Goal: Transaction & Acquisition: Purchase product/service

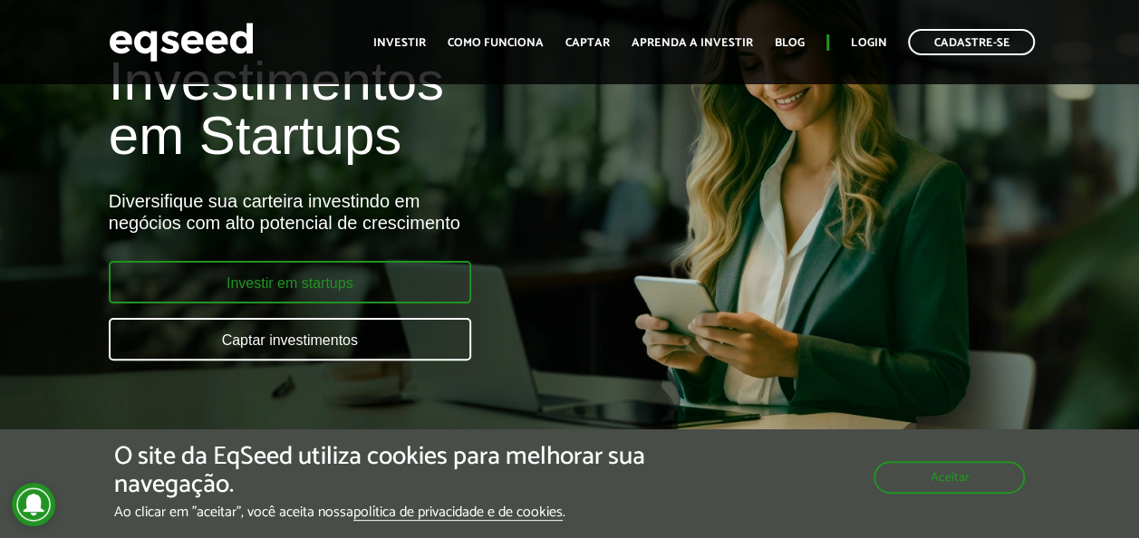
click at [341, 281] on link "Investir em startups" at bounding box center [290, 282] width 363 height 43
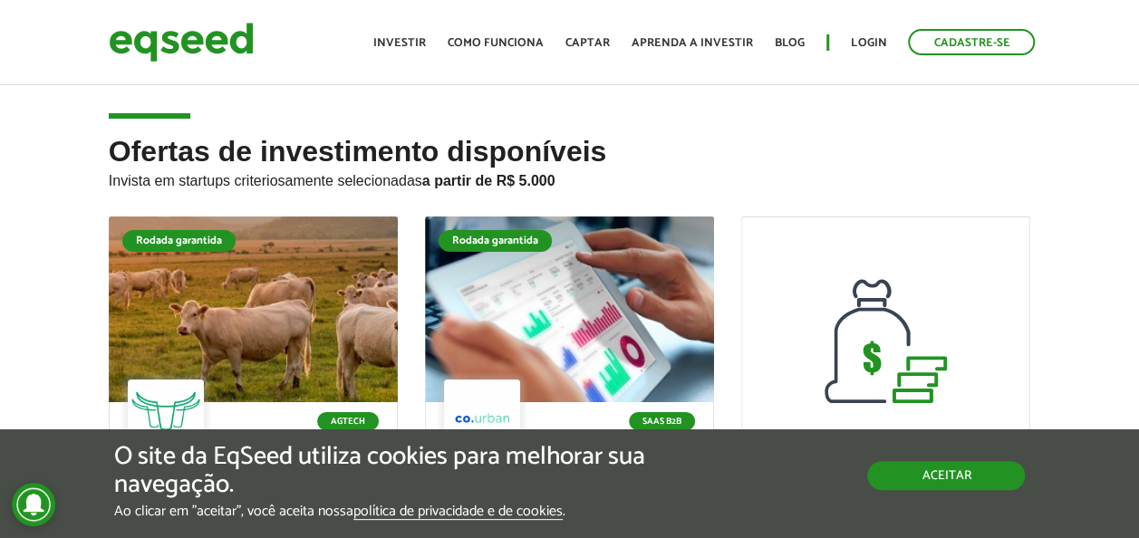
click at [952, 477] on button "Aceitar" at bounding box center [946, 475] width 158 height 29
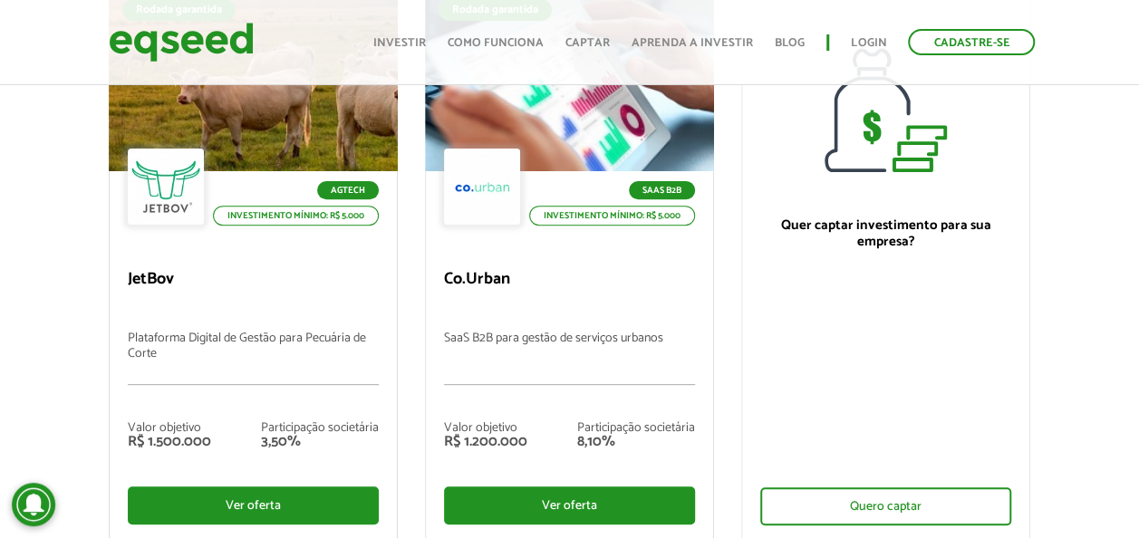
scroll to position [272, 0]
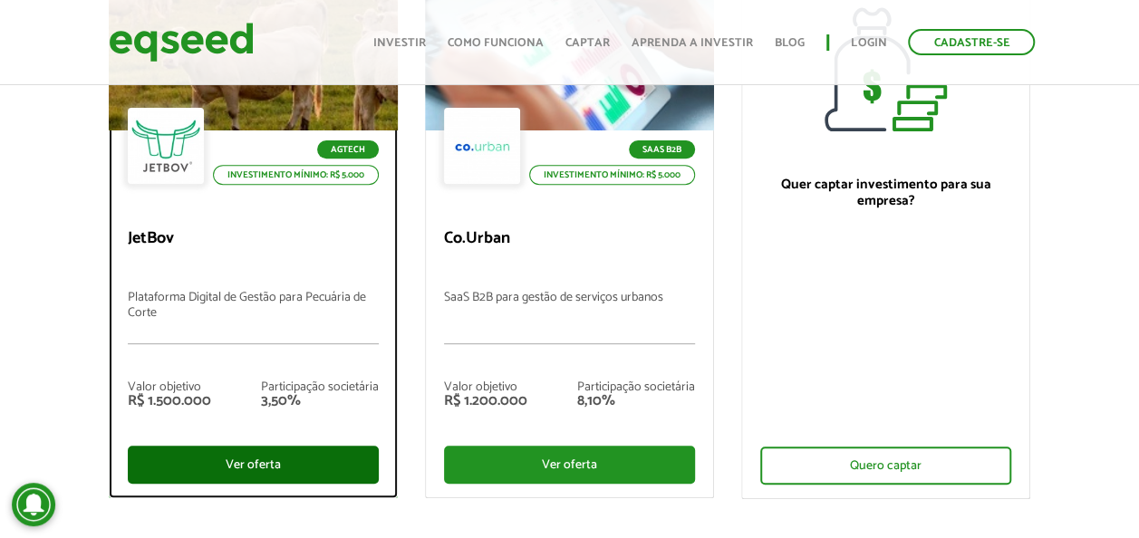
click at [273, 468] on div "Ver oferta" at bounding box center [253, 465] width 251 height 38
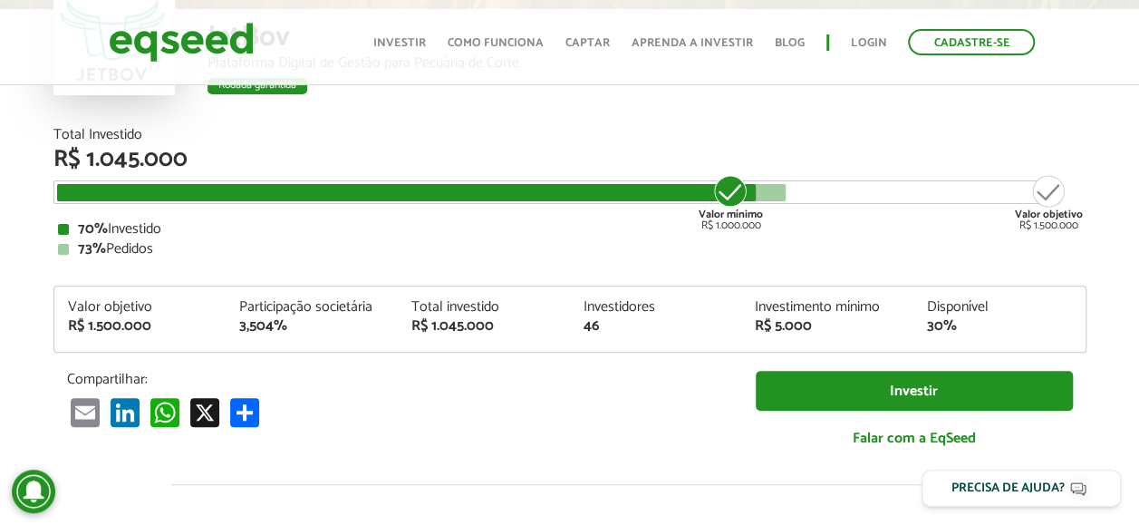
scroll to position [2114, 0]
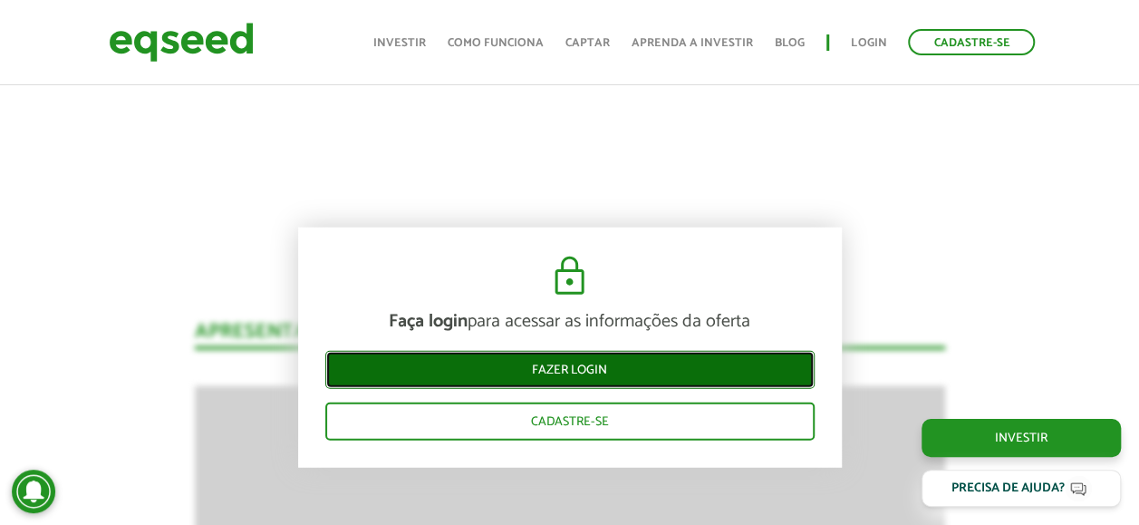
click at [602, 370] on link "Fazer login" at bounding box center [569, 369] width 489 height 38
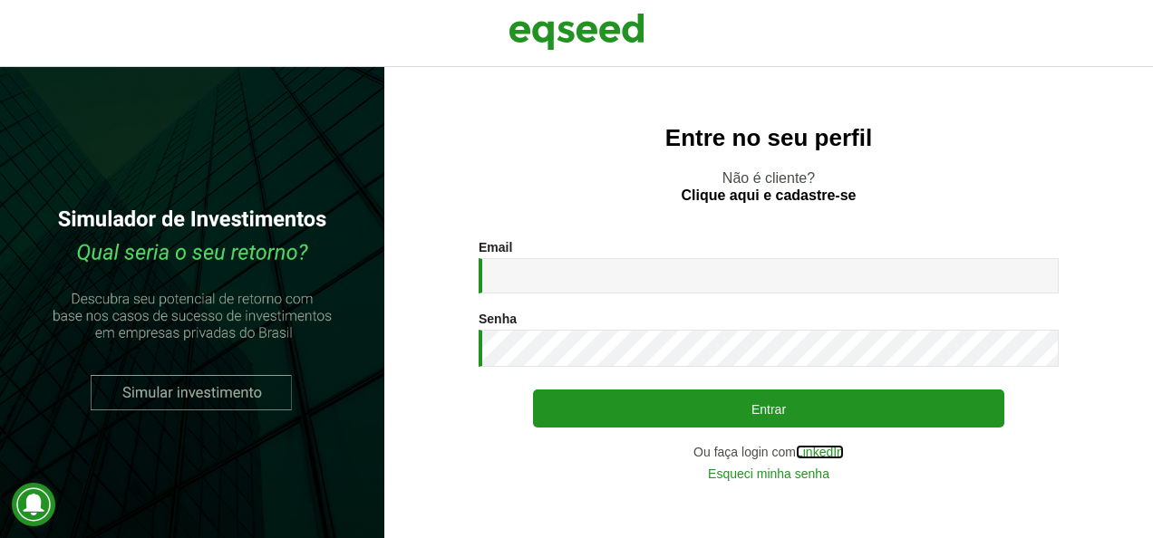
click at [817, 454] on link "LinkedIn" at bounding box center [820, 452] width 48 height 13
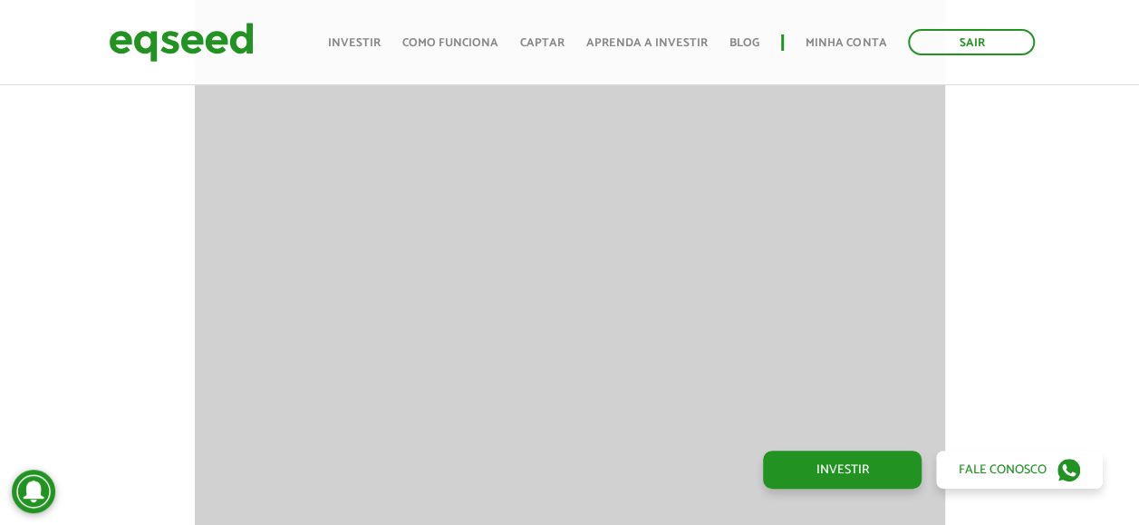
scroll to position [2355, 0]
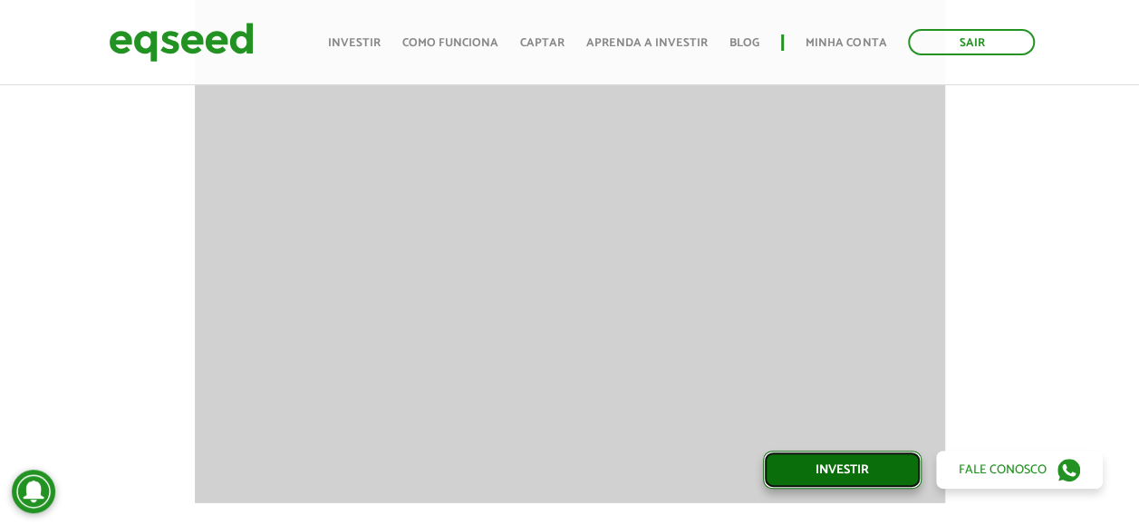
click at [841, 468] on link "Investir" at bounding box center [842, 469] width 159 height 38
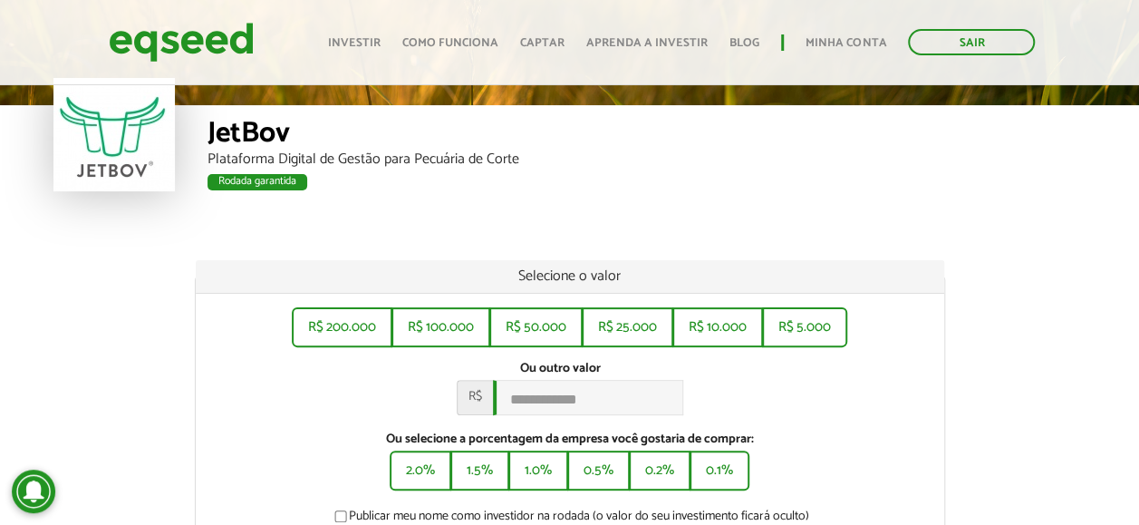
scroll to position [91, 0]
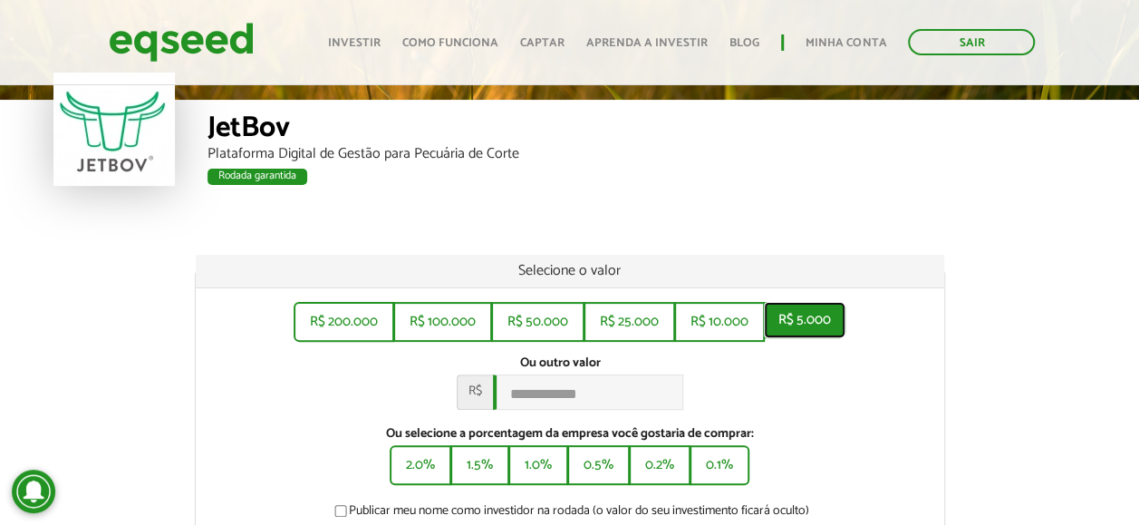
click at [821, 324] on button "R$ 5.000" at bounding box center [805, 320] width 82 height 36
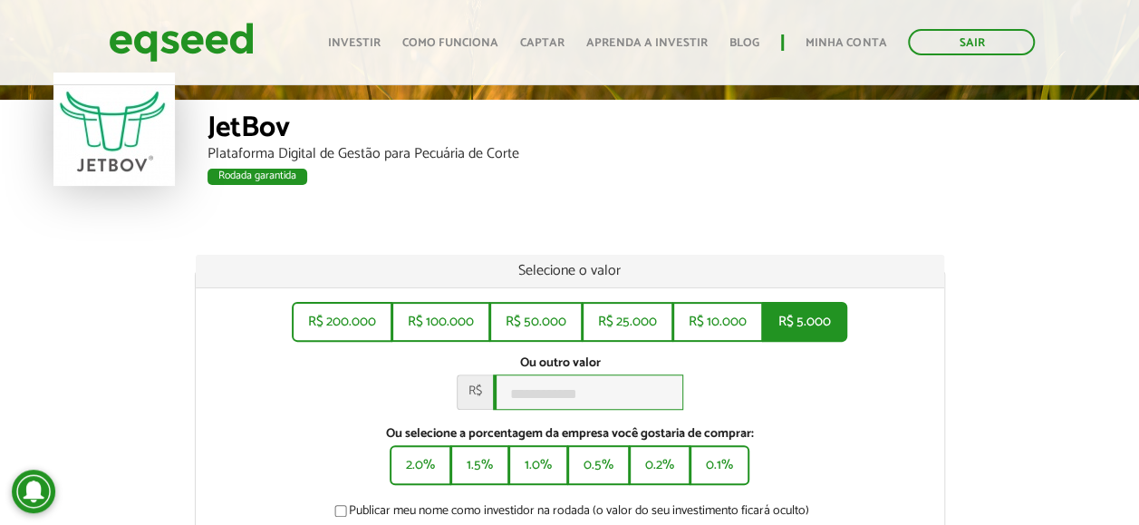
type input "*****"
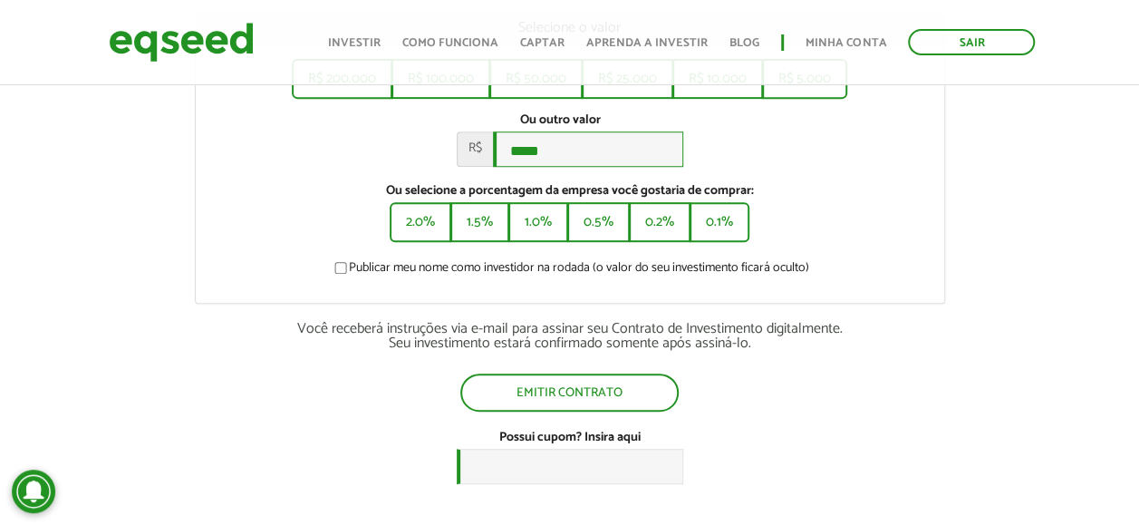
scroll to position [363, 0]
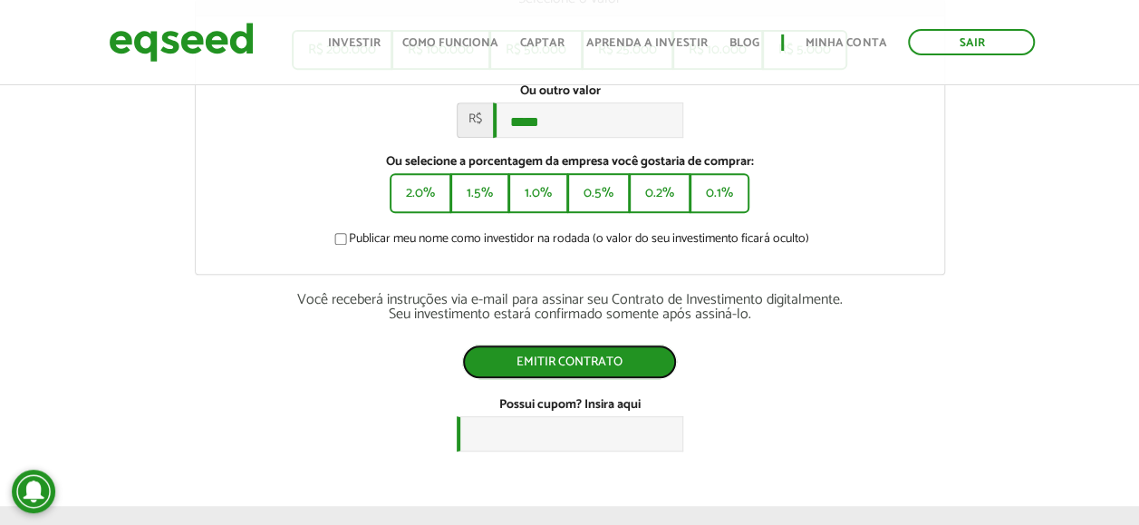
click at [598, 369] on button "Emitir contrato" at bounding box center [569, 361] width 215 height 34
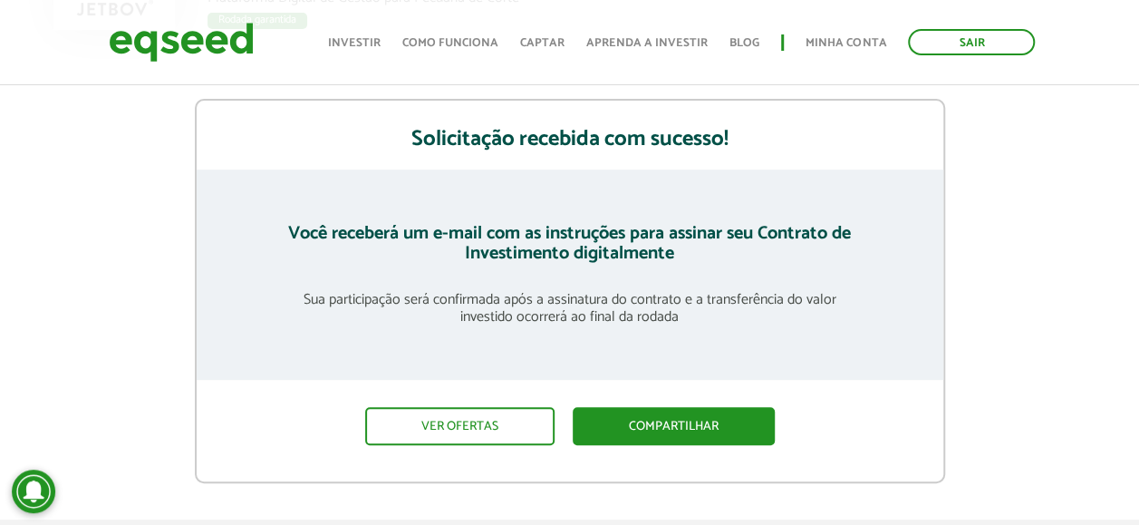
scroll to position [181, 0]
